Goal: Information Seeking & Learning: Learn about a topic

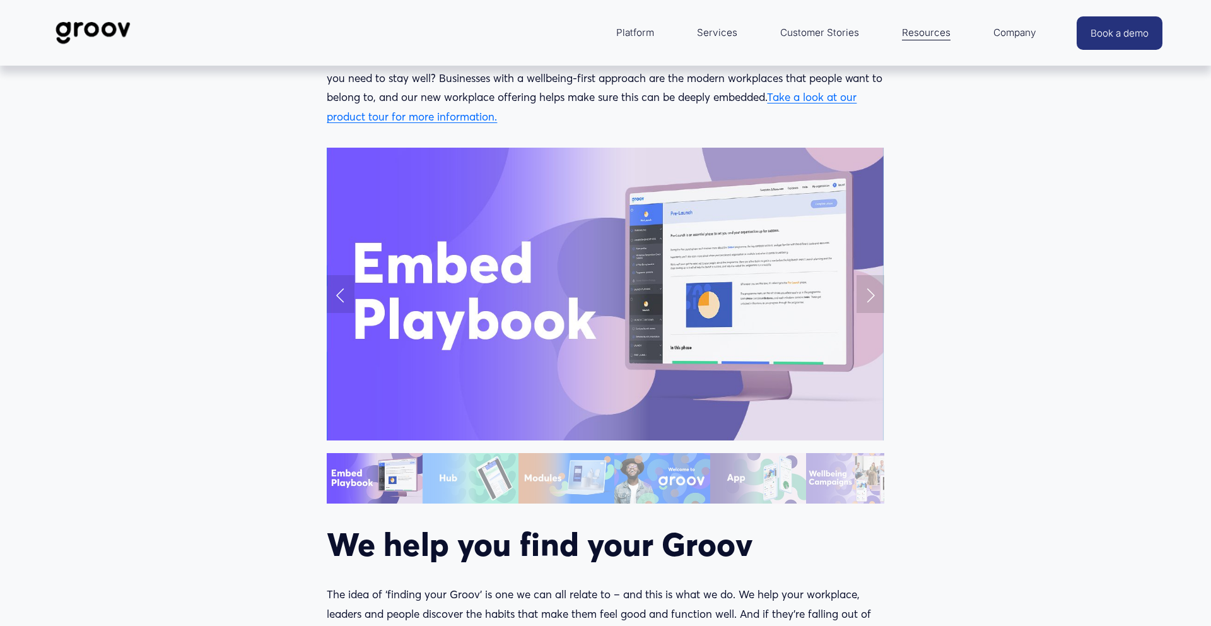
scroll to position [1336, 0]
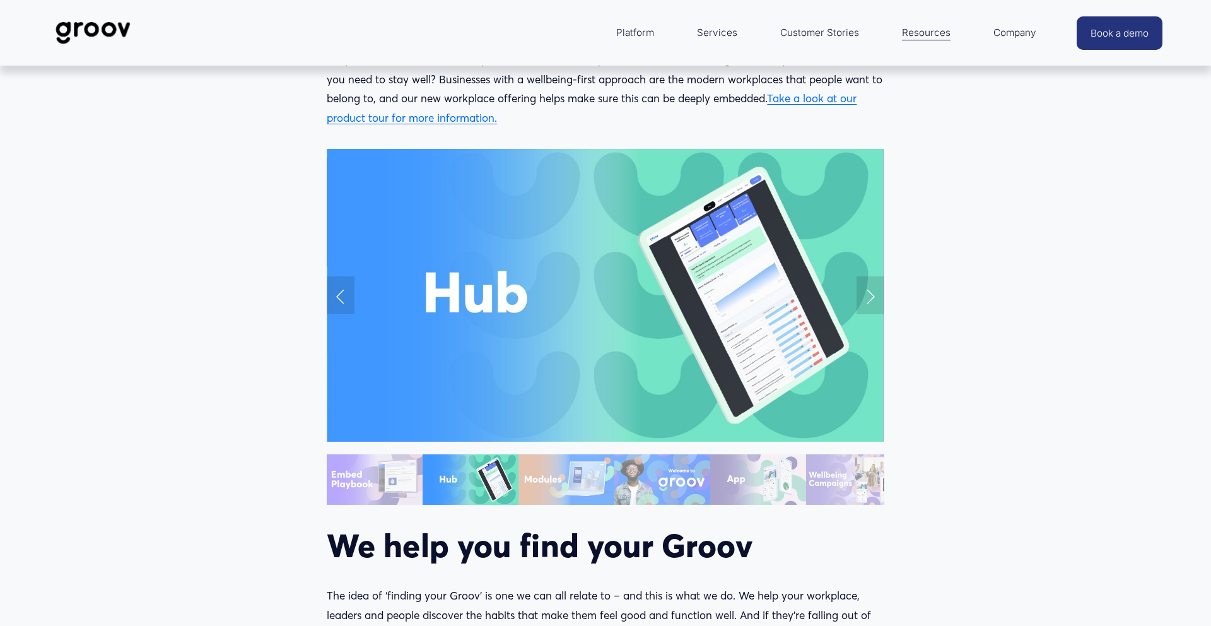
click at [339, 295] on link "Previous Slide" at bounding box center [341, 295] width 28 height 38
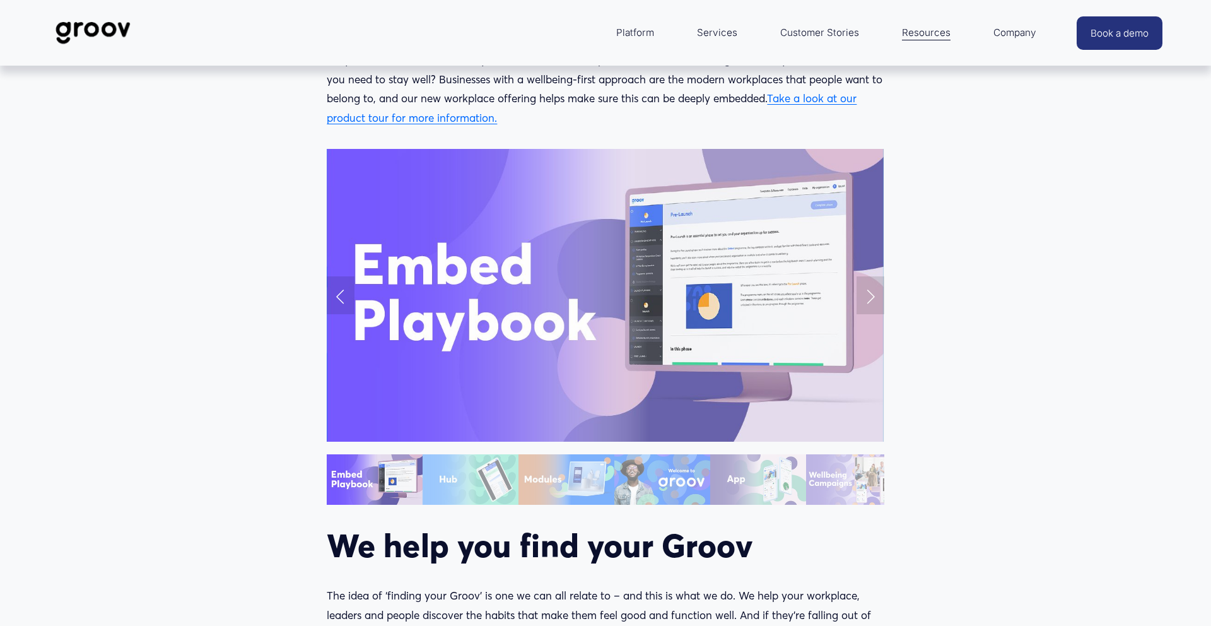
click at [339, 295] on link "Previous Slide" at bounding box center [341, 295] width 28 height 38
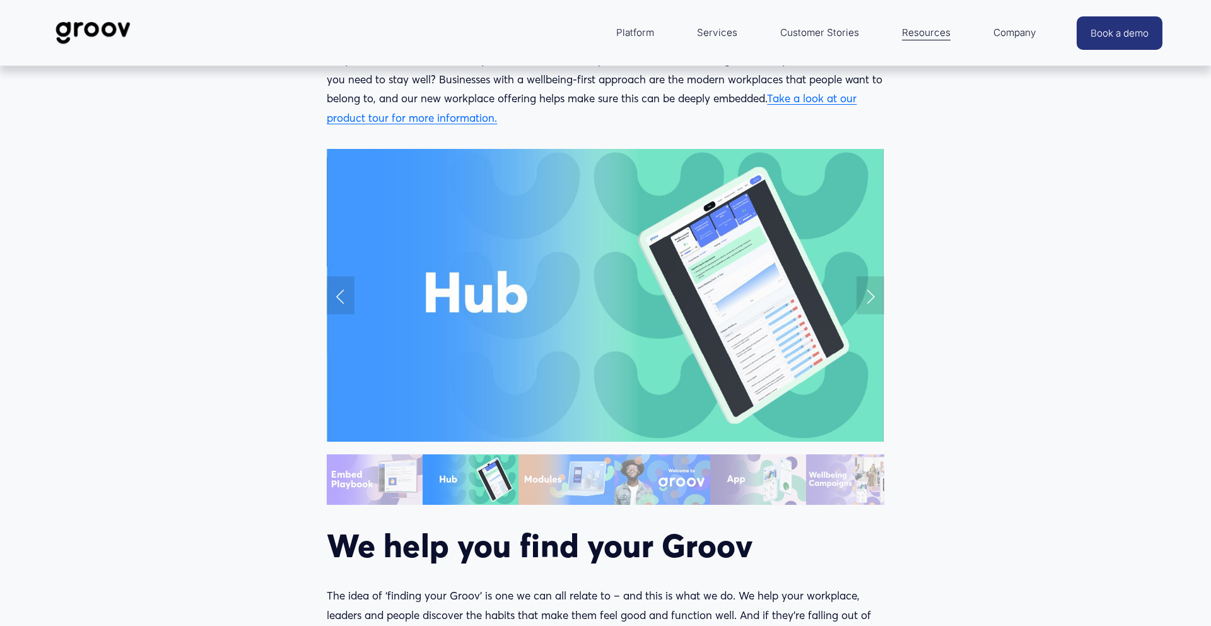
click at [339, 295] on link "Previous Slide" at bounding box center [341, 295] width 28 height 38
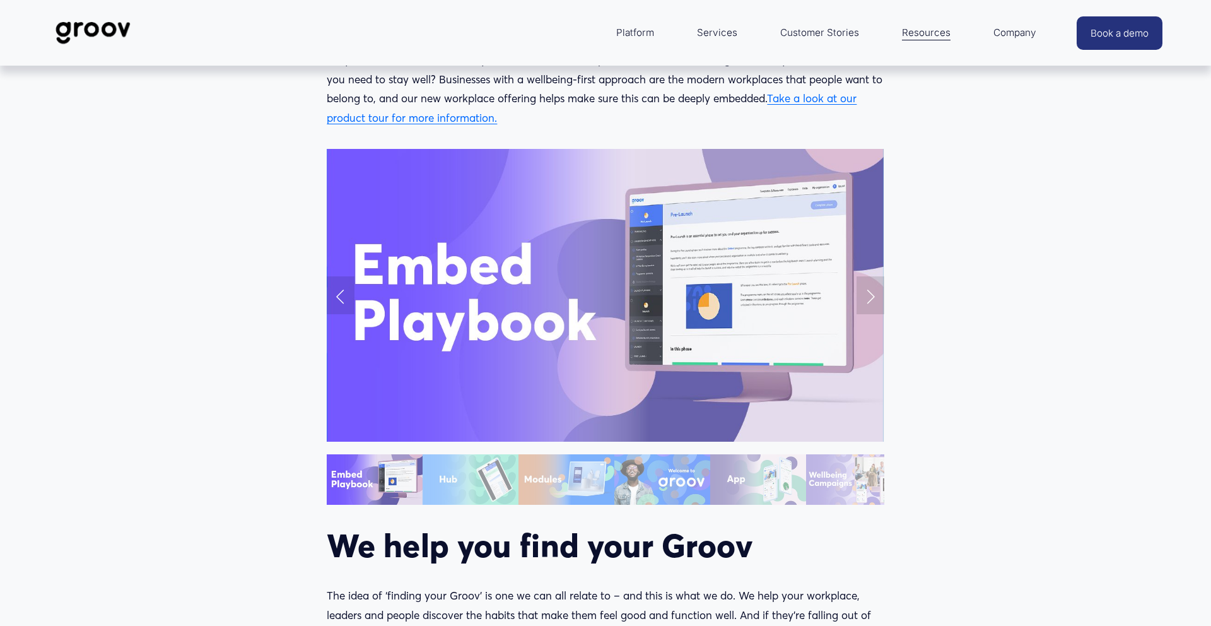
click at [339, 295] on link "Previous Slide" at bounding box center [341, 295] width 28 height 38
click at [869, 297] on link "Next Slide" at bounding box center [871, 295] width 28 height 38
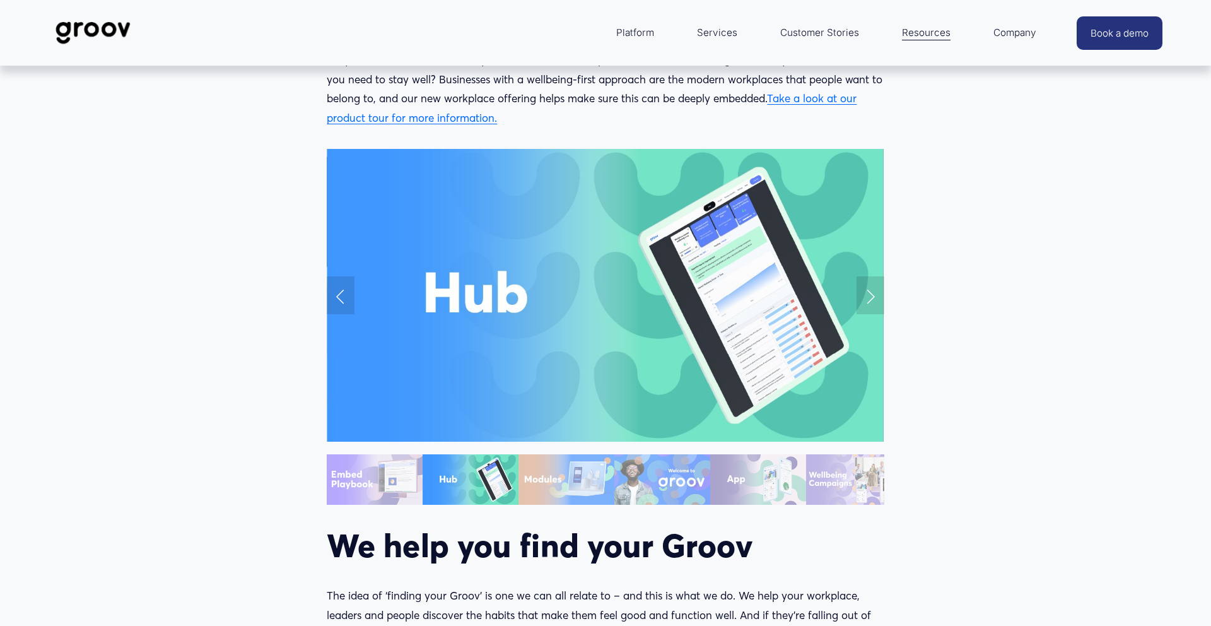
click at [869, 297] on link "Next Slide" at bounding box center [871, 295] width 28 height 38
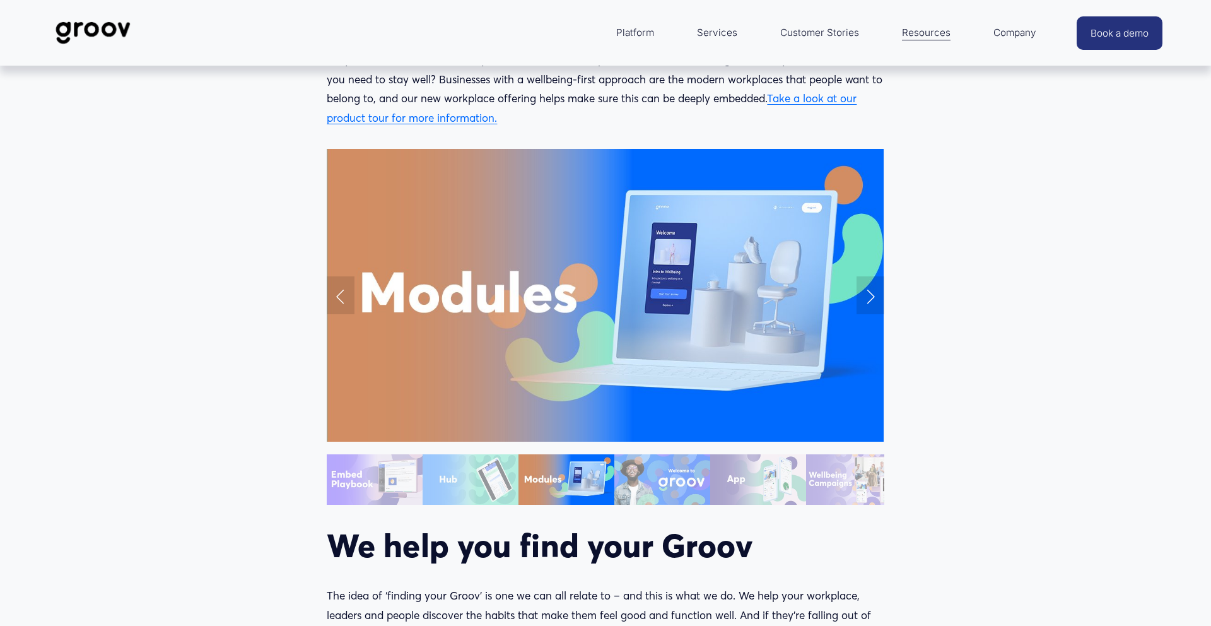
click at [869, 297] on link "Next Slide" at bounding box center [871, 295] width 28 height 38
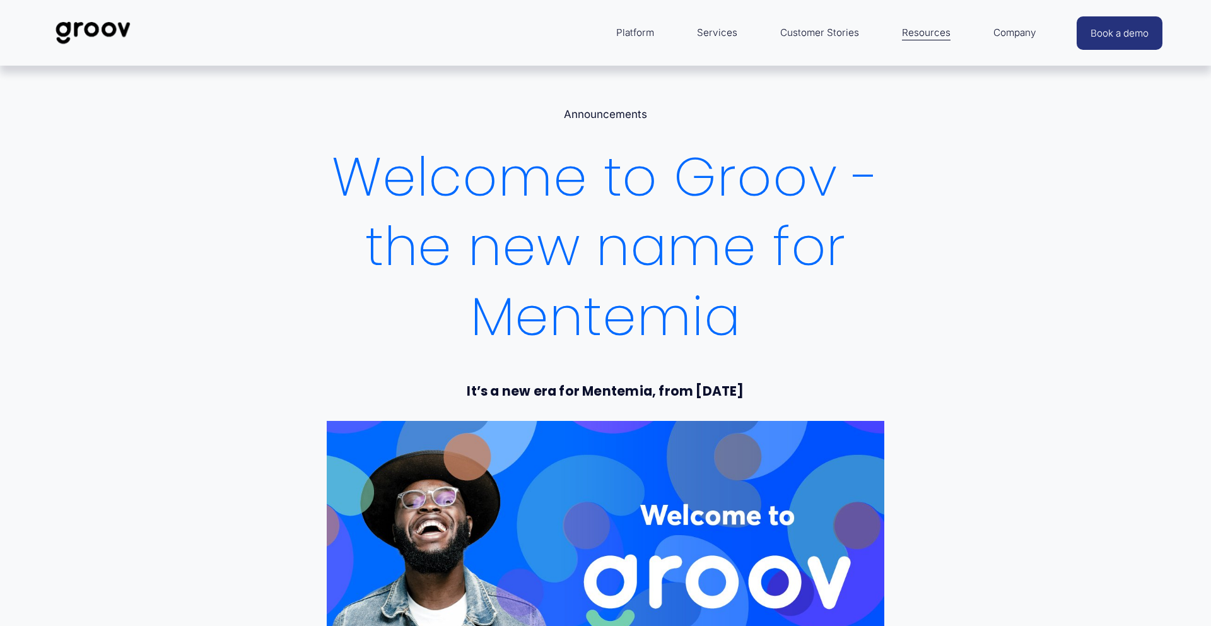
scroll to position [0, 0]
